Goal: Task Accomplishment & Management: Use online tool/utility

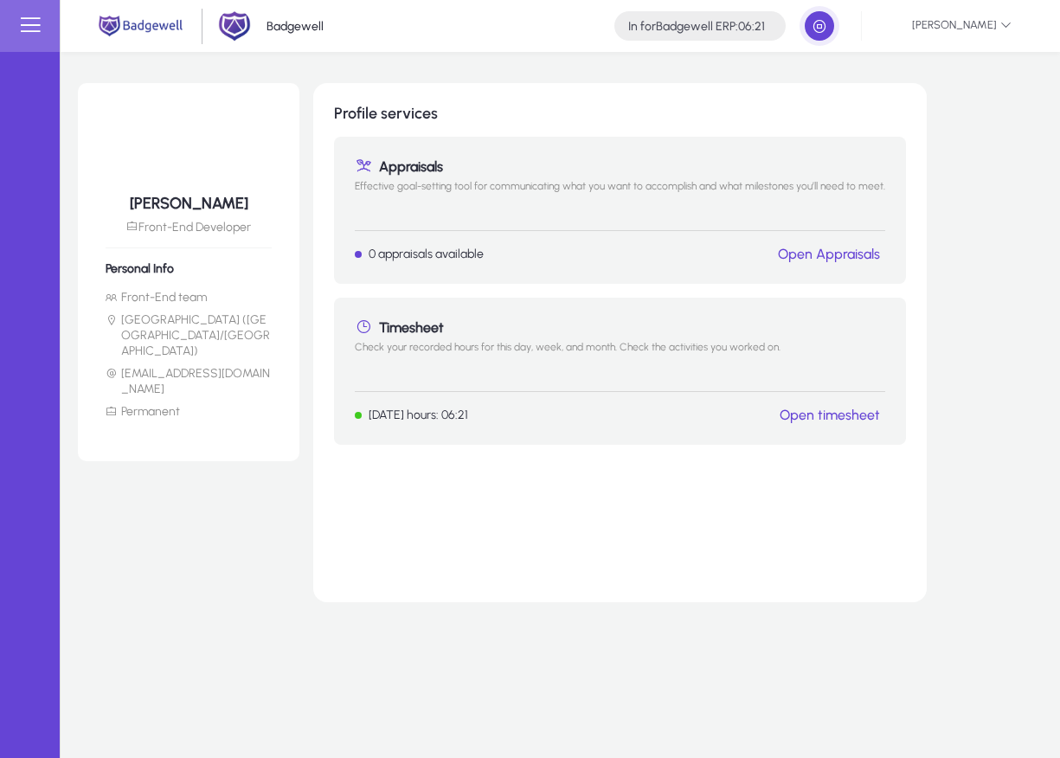
click at [519, 416] on link "Open timesheet" at bounding box center [830, 415] width 100 height 16
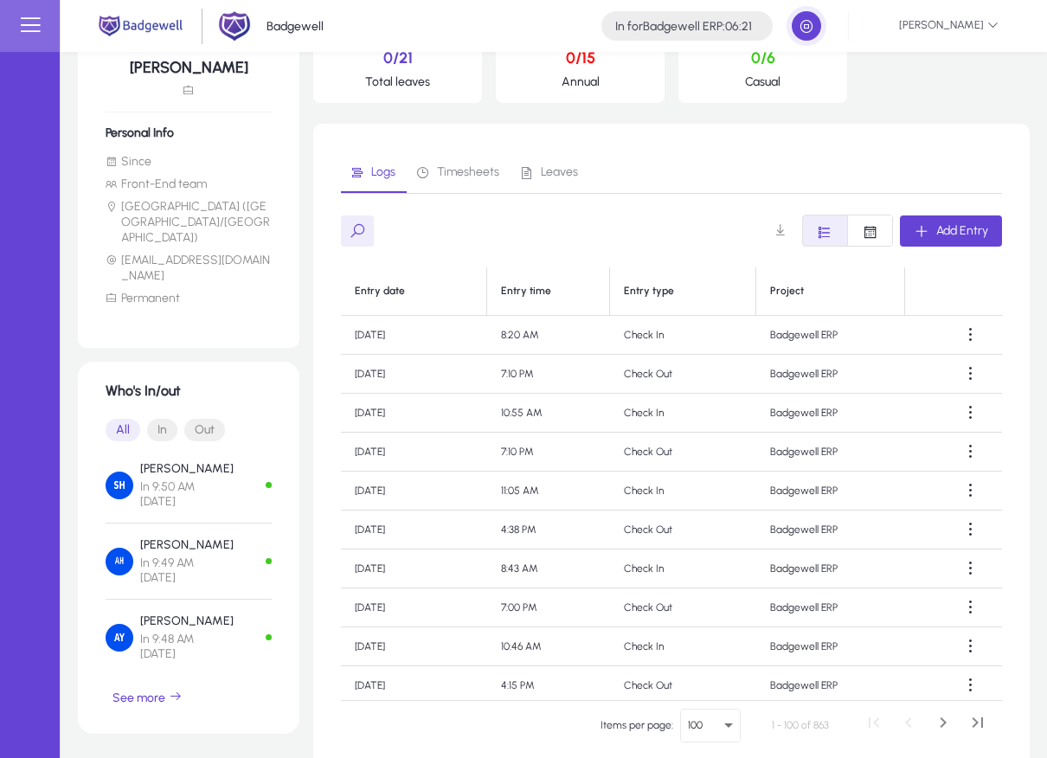
scroll to position [261, 0]
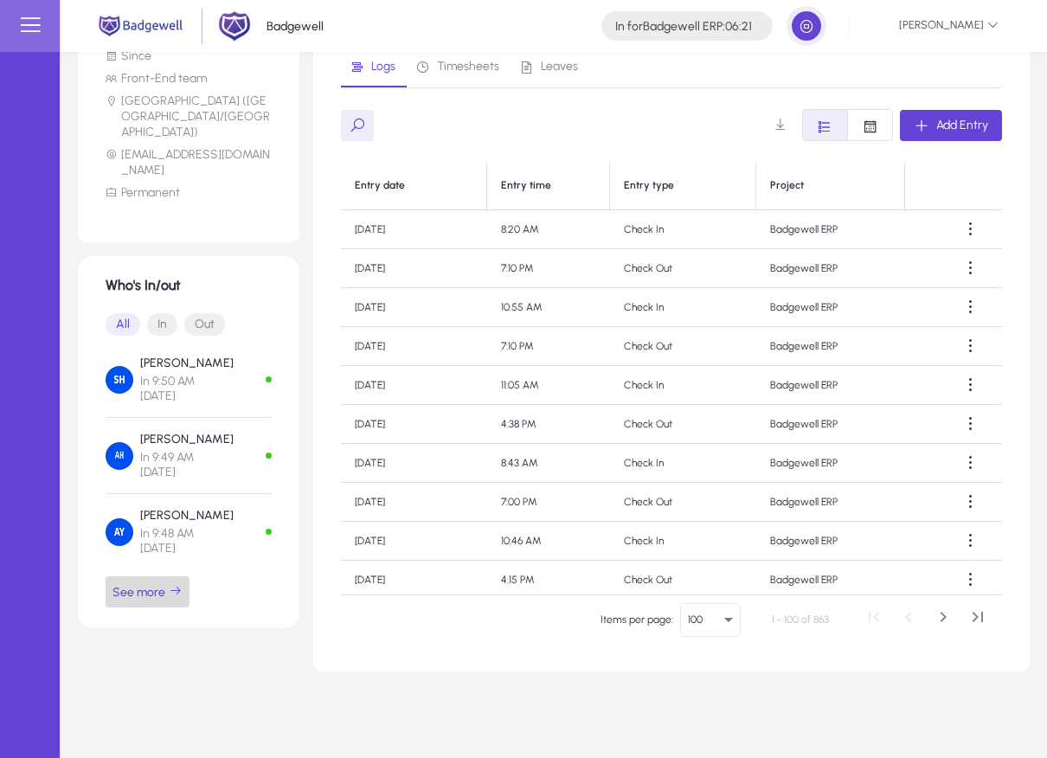
click at [144, 584] on span "See more" at bounding box center [148, 592] width 70 height 16
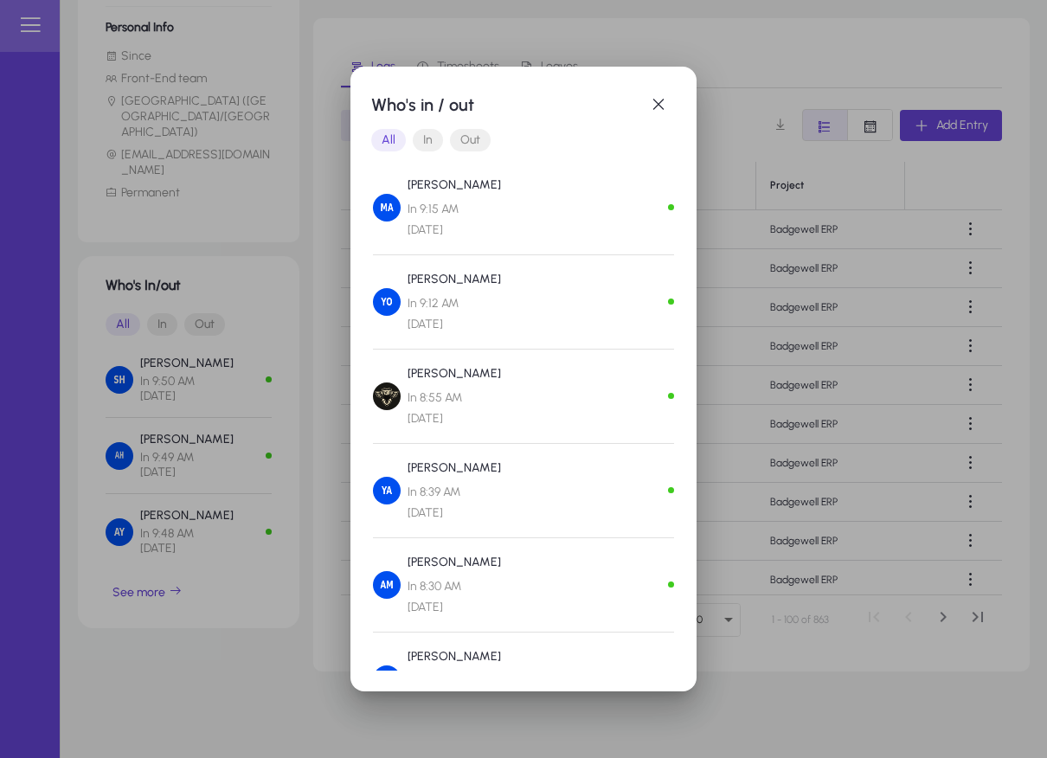
scroll to position [445, 0]
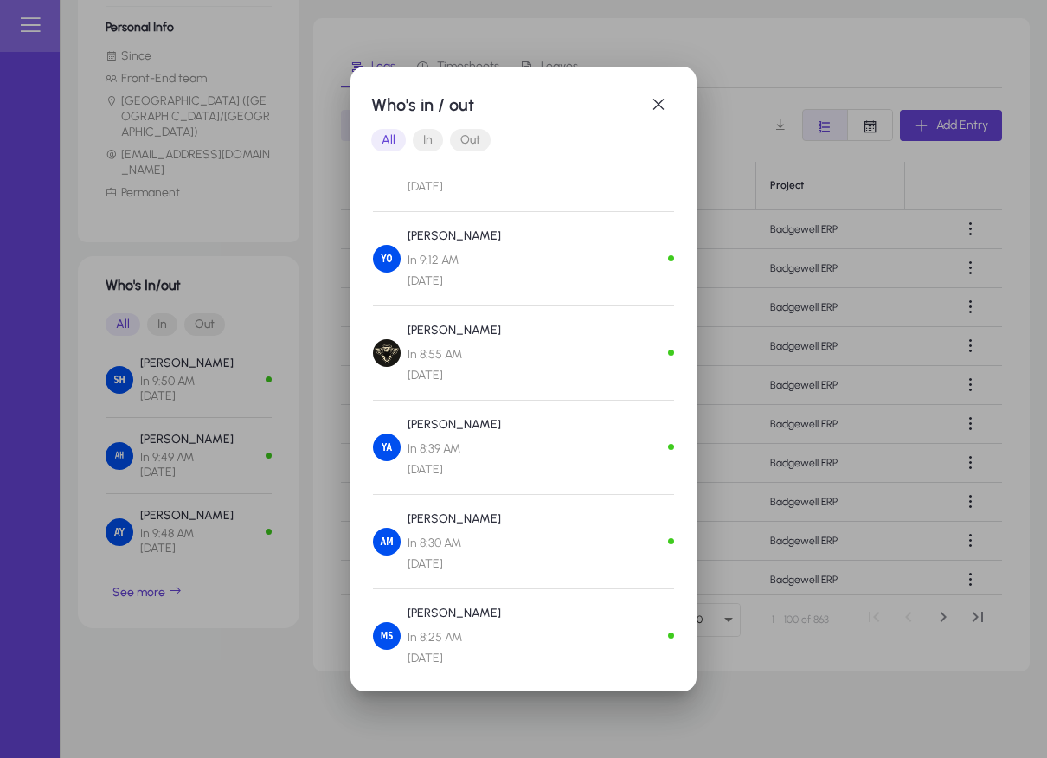
click at [519, 512] on div at bounding box center [523, 379] width 1047 height 758
